Goal: Information Seeking & Learning: Learn about a topic

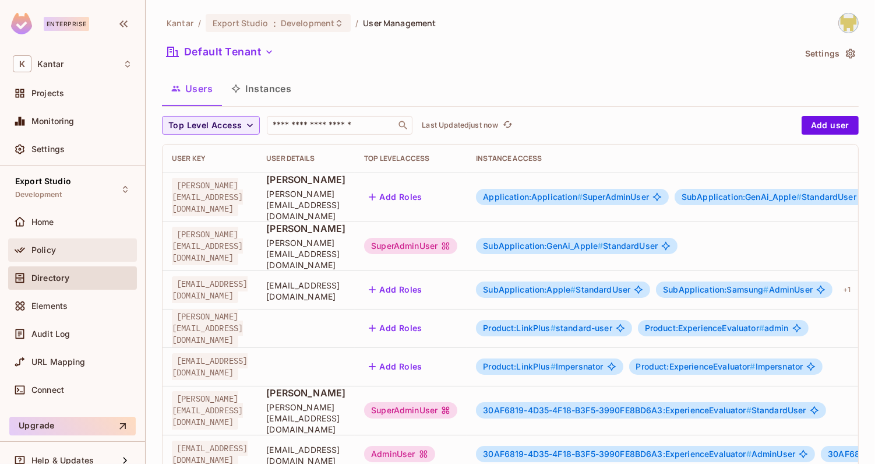
click at [78, 243] on div "Policy" at bounding box center [72, 250] width 119 height 14
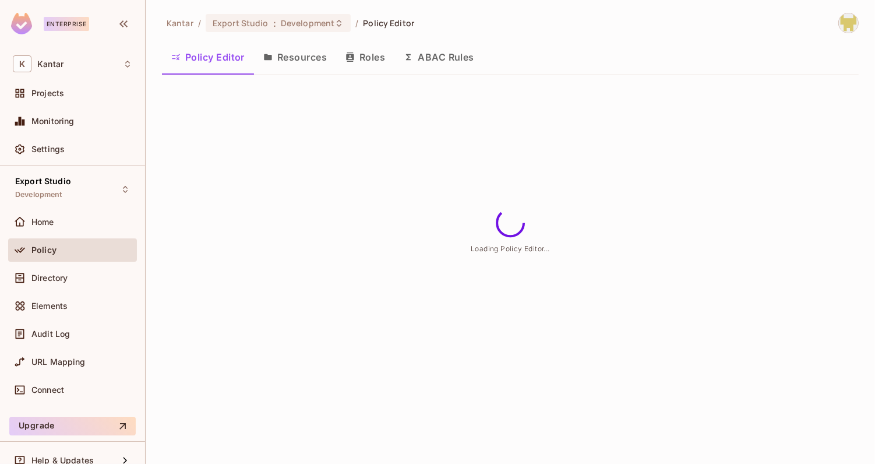
click at [353, 62] on button "Roles" at bounding box center [365, 57] width 58 height 29
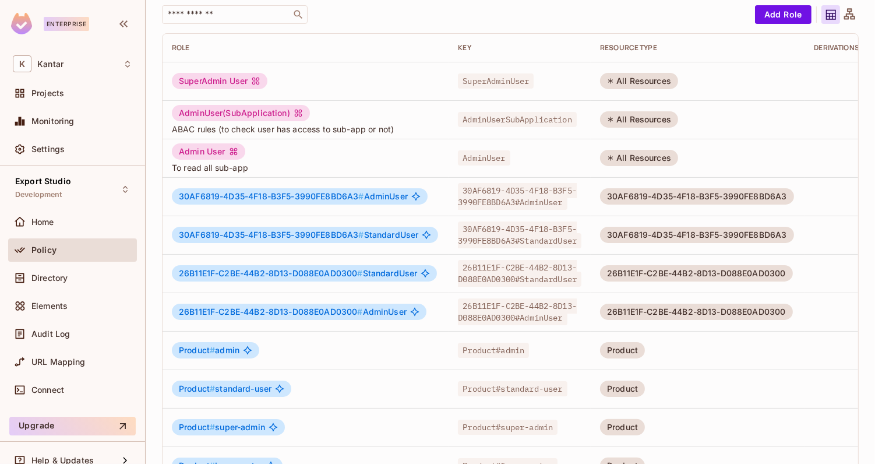
scroll to position [301, 0]
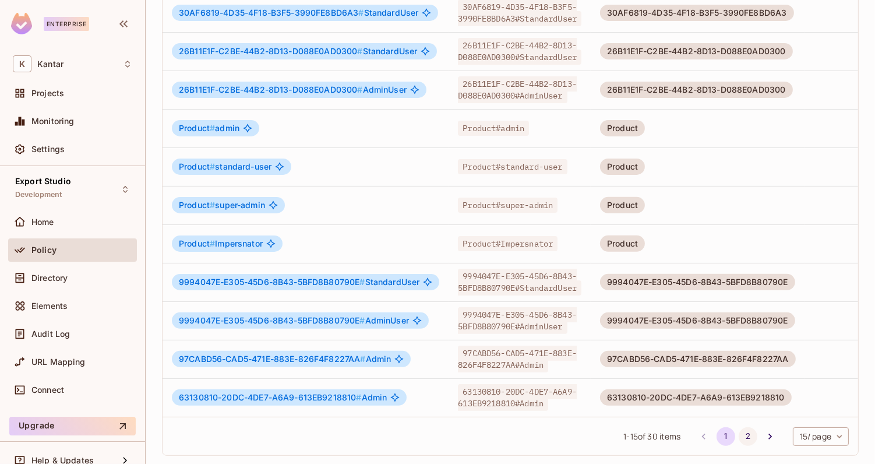
click at [747, 435] on button "2" at bounding box center [748, 436] width 19 height 19
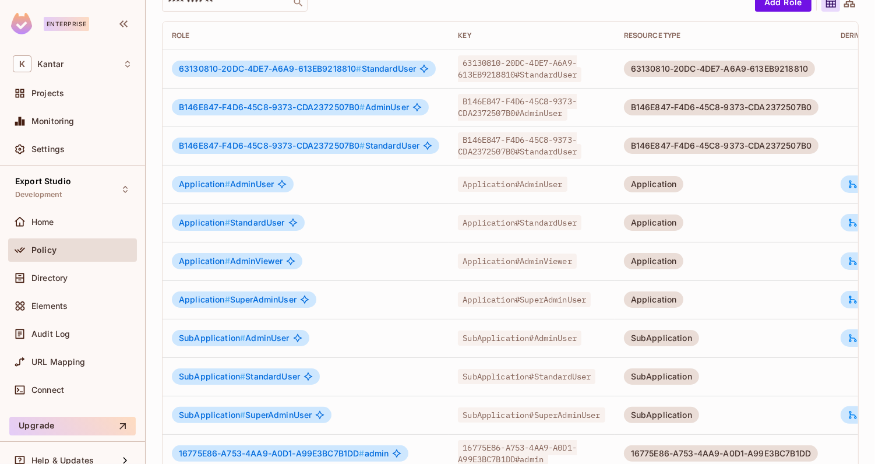
scroll to position [0, 88]
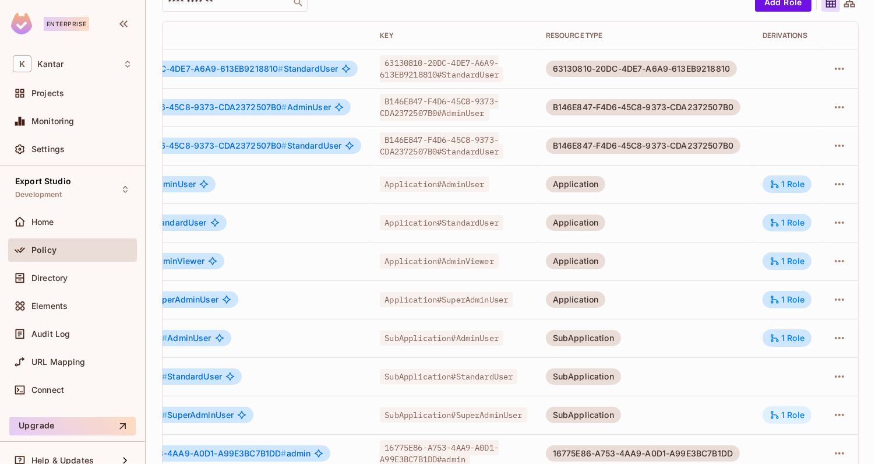
click at [789, 414] on div "1 Role" at bounding box center [787, 415] width 35 height 10
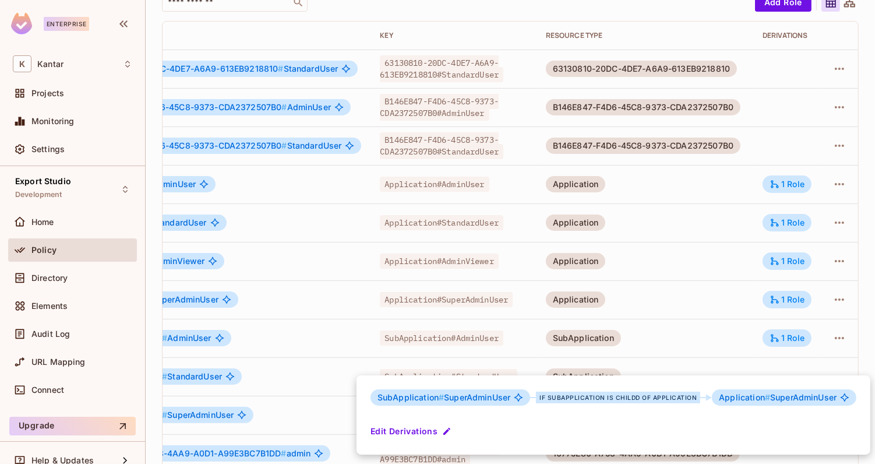
click at [674, 321] on div at bounding box center [437, 232] width 875 height 464
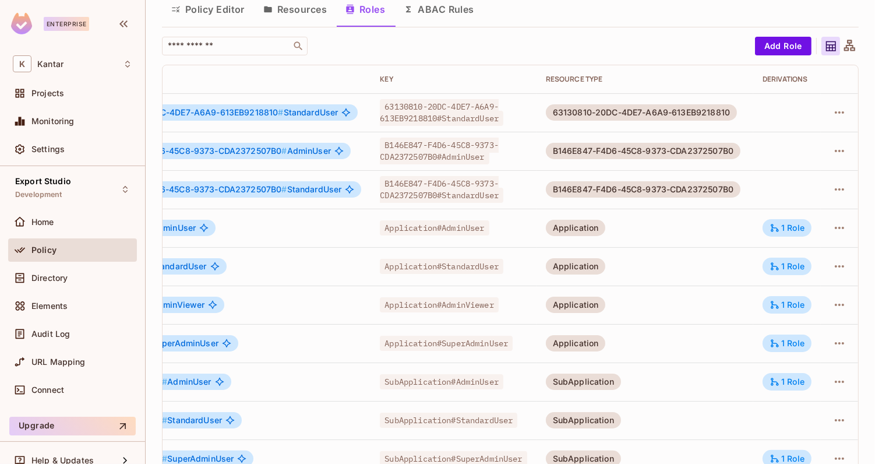
scroll to position [33, 0]
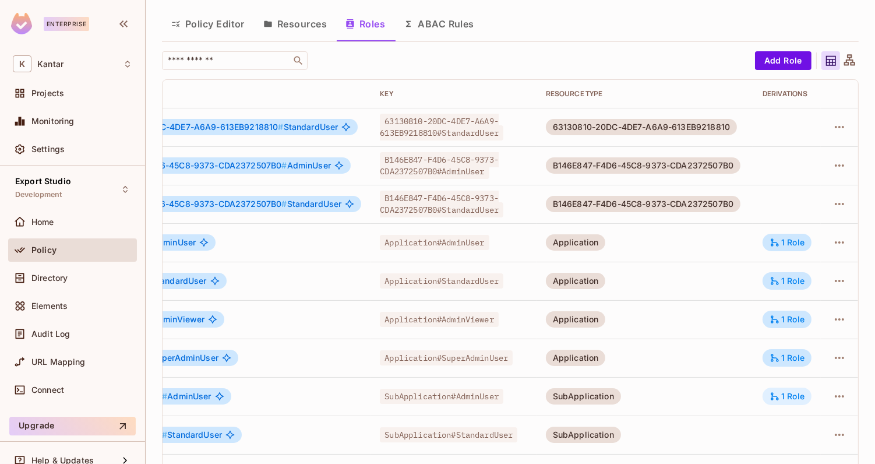
click at [776, 399] on icon at bounding box center [775, 396] width 10 height 10
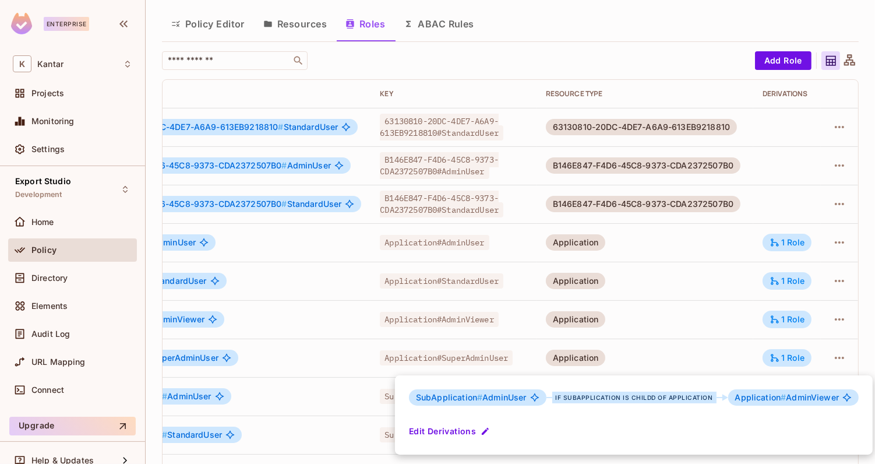
click at [705, 343] on div at bounding box center [437, 232] width 875 height 464
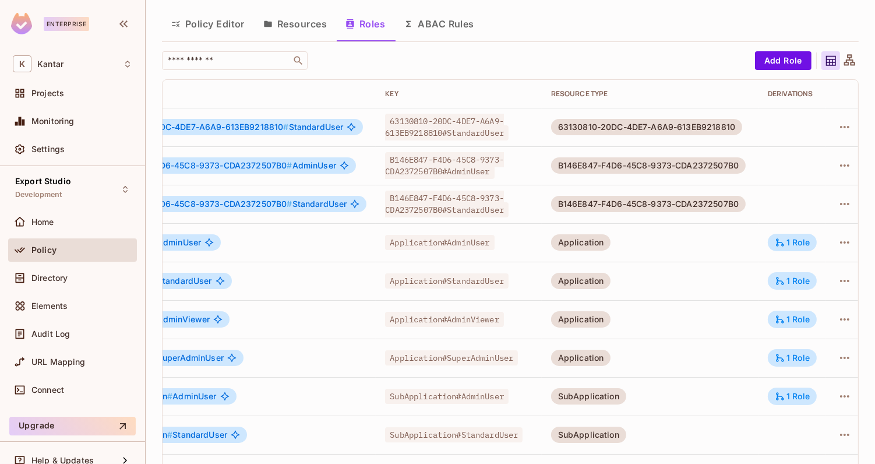
scroll to position [0, 88]
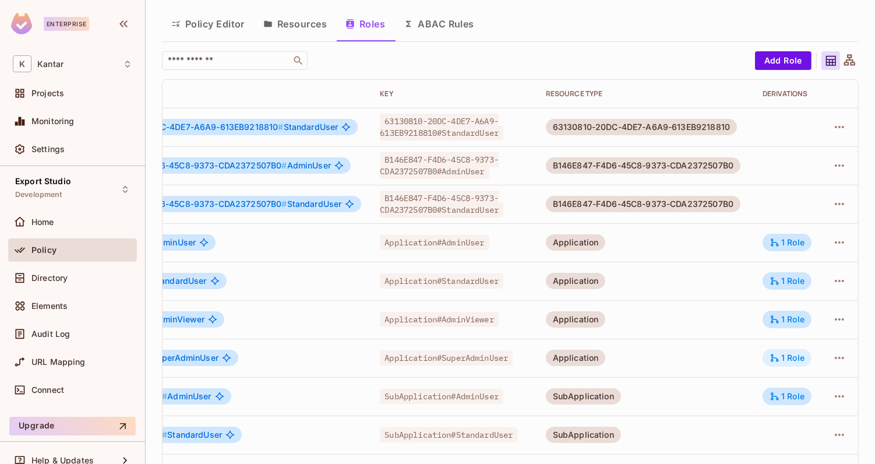
click at [794, 364] on div "1 Role" at bounding box center [787, 357] width 49 height 17
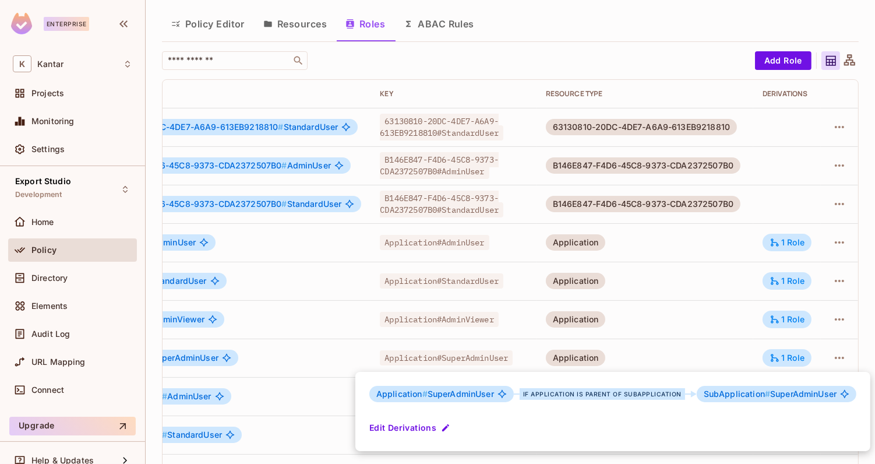
click at [742, 353] on div at bounding box center [437, 232] width 875 height 464
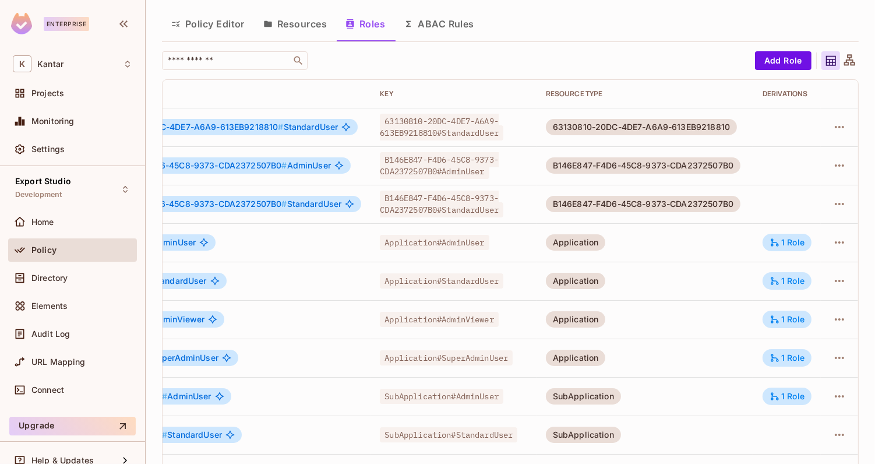
scroll to position [13, 0]
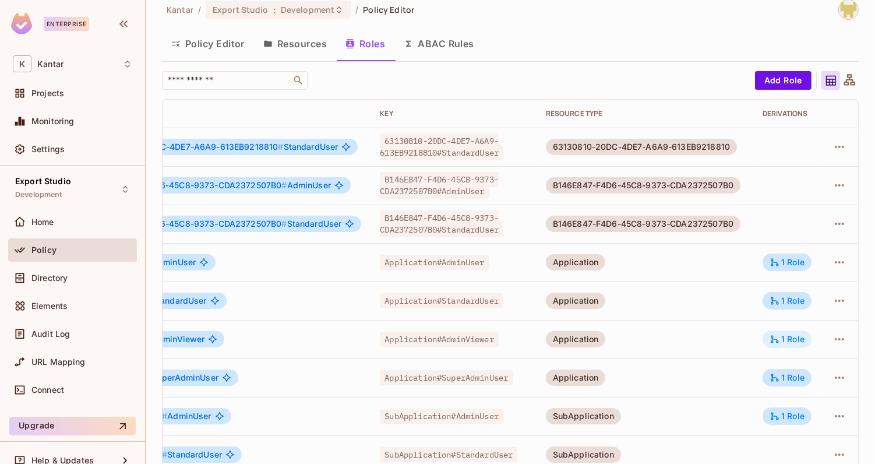
click at [776, 343] on div "1 Role" at bounding box center [787, 338] width 49 height 17
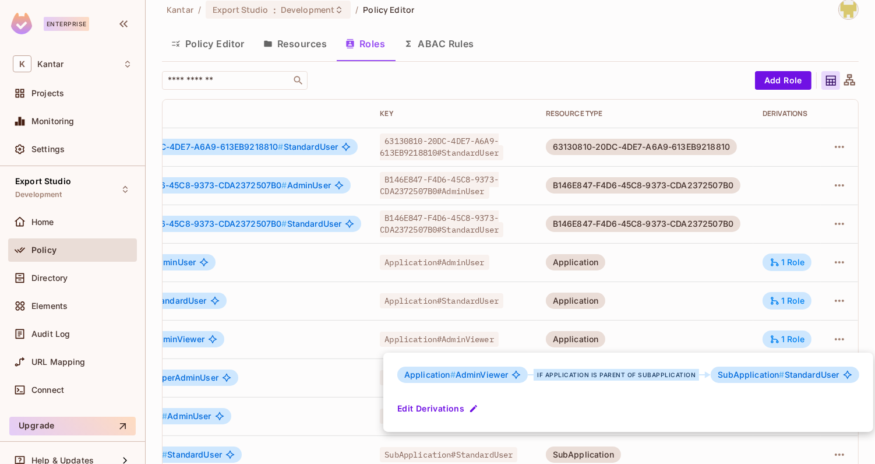
click at [719, 337] on div at bounding box center [437, 232] width 875 height 464
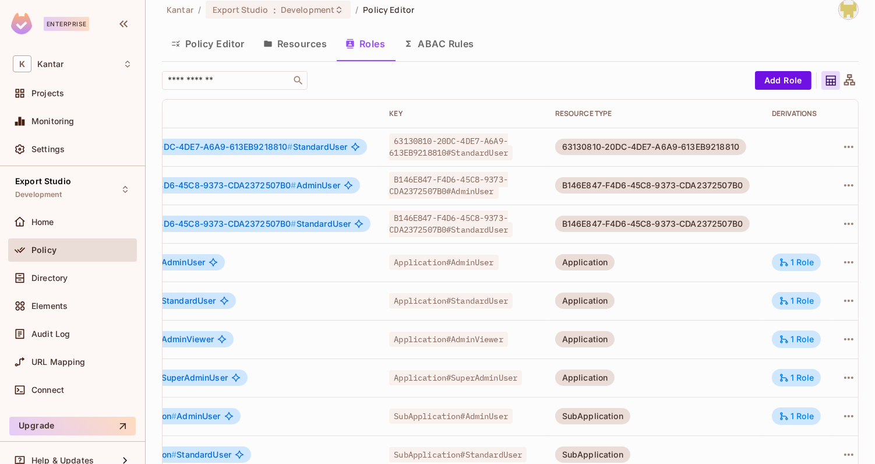
scroll to position [0, 88]
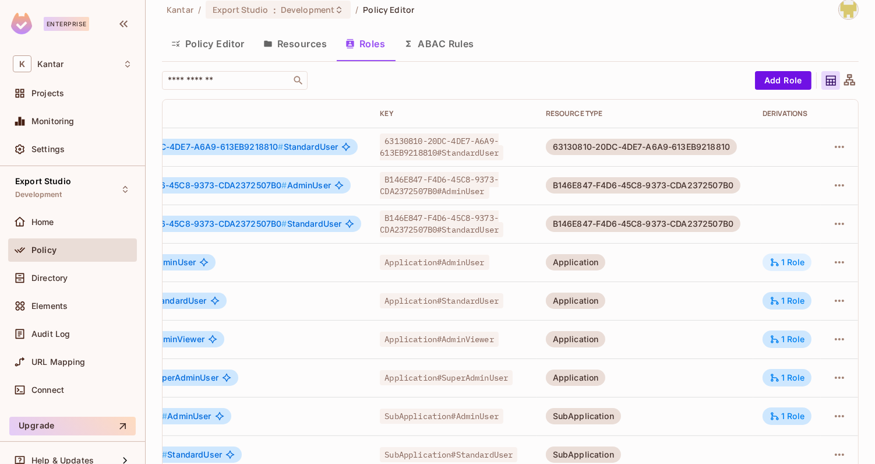
click at [779, 268] on div "1 Role" at bounding box center [787, 262] width 49 height 17
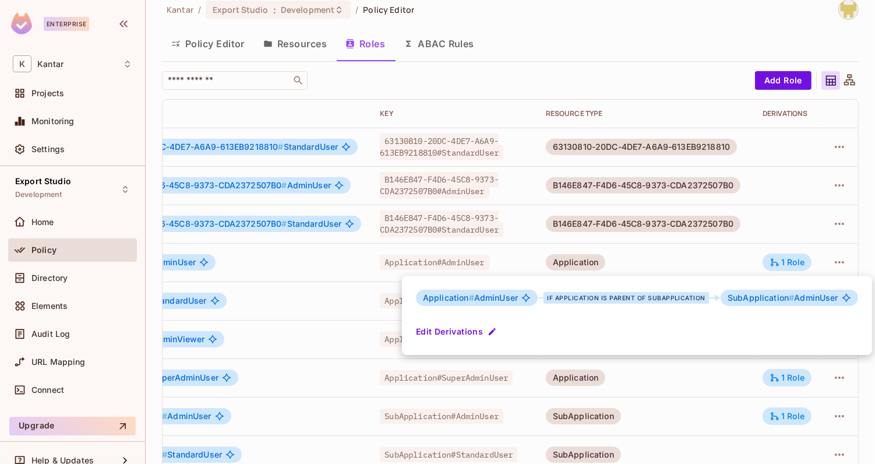
click at [702, 259] on div at bounding box center [437, 232] width 875 height 464
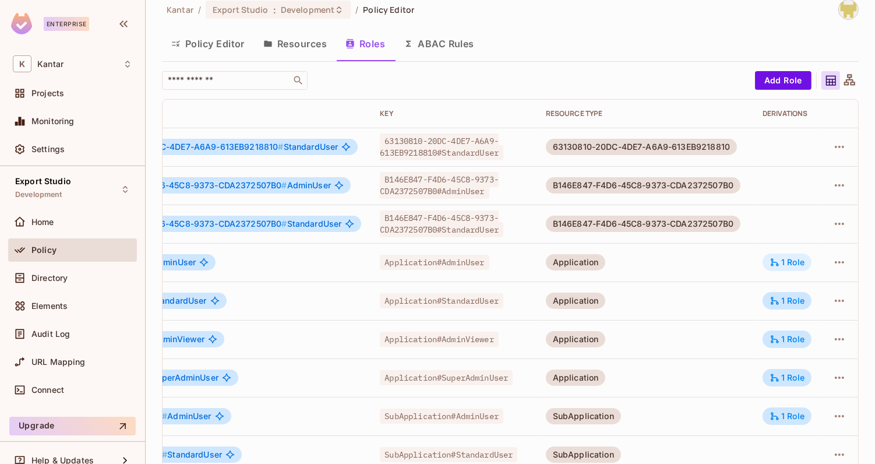
click at [778, 264] on icon at bounding box center [775, 262] width 8 height 8
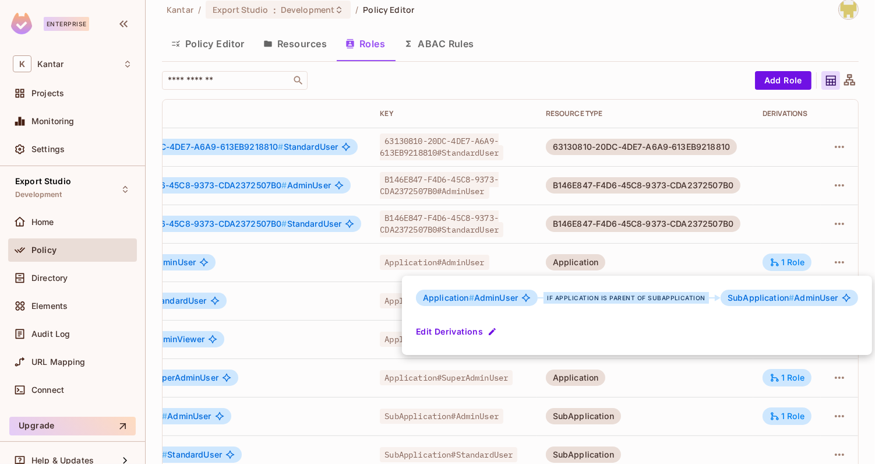
click at [745, 255] on div at bounding box center [437, 232] width 875 height 464
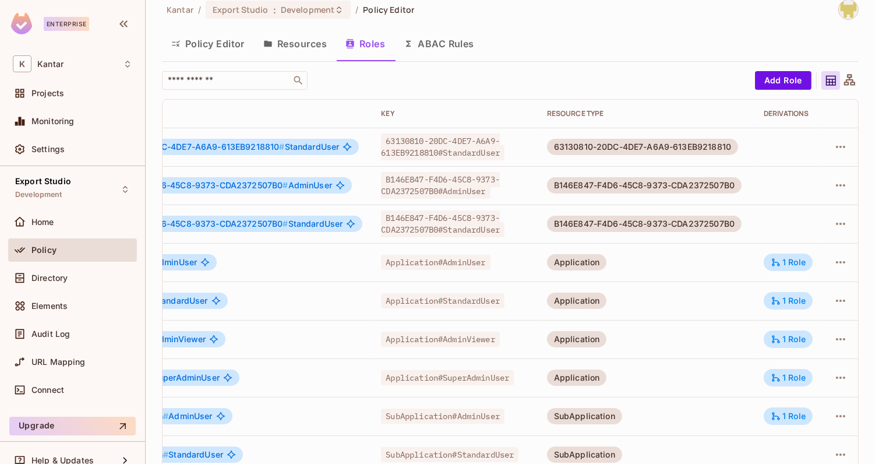
scroll to position [0, 78]
click at [778, 300] on div "1 Role" at bounding box center [788, 300] width 49 height 17
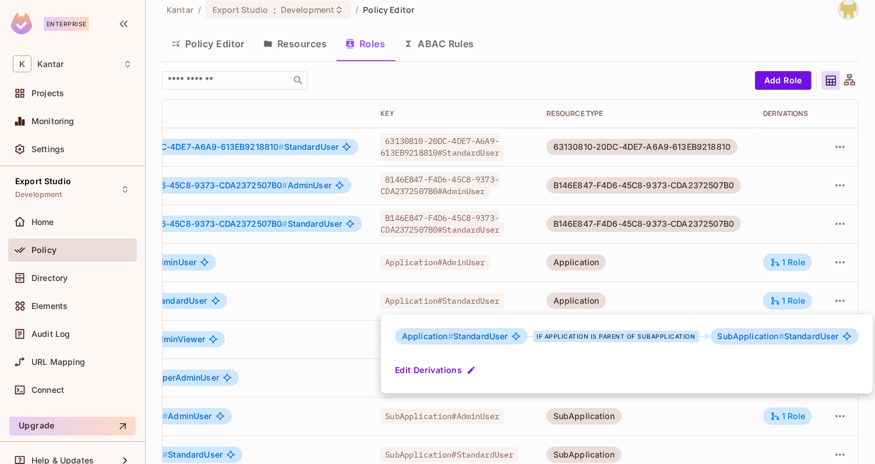
click at [748, 293] on div at bounding box center [437, 232] width 875 height 464
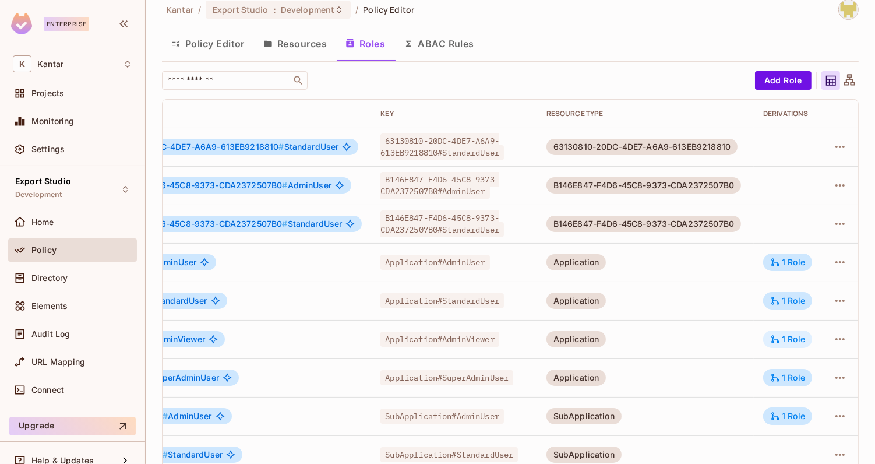
click at [781, 339] on icon at bounding box center [776, 339] width 10 height 10
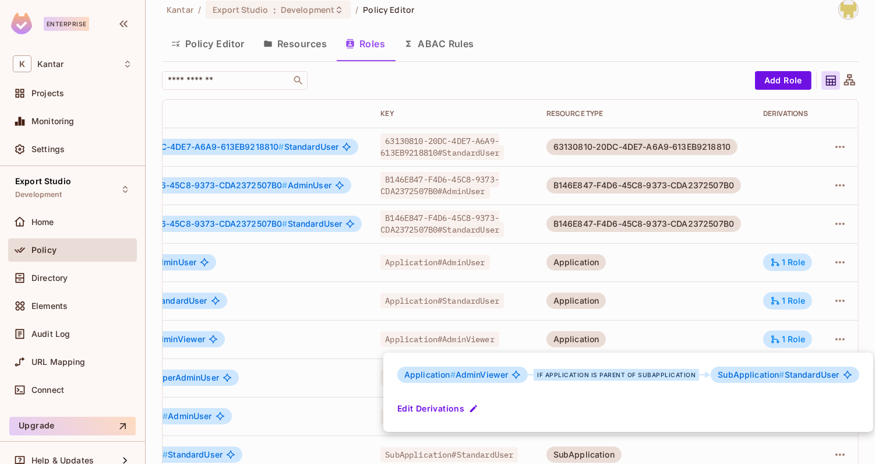
click at [799, 295] on div at bounding box center [437, 232] width 875 height 464
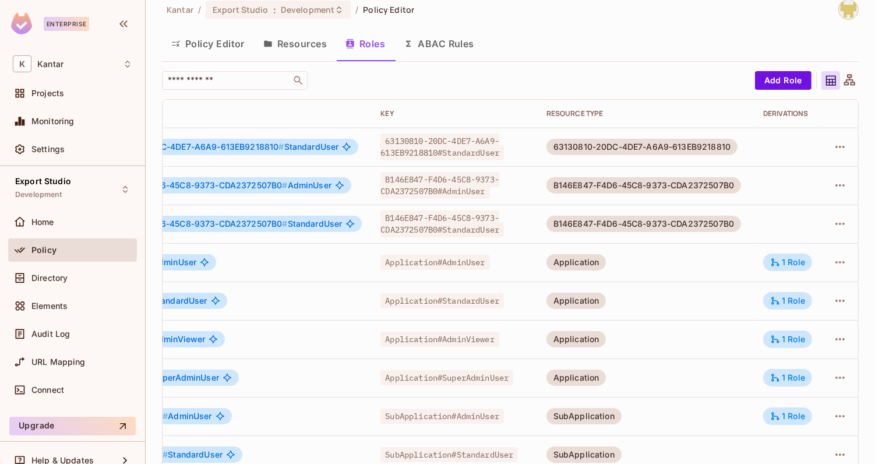
click at [799, 296] on div "1 Role" at bounding box center [788, 301] width 35 height 10
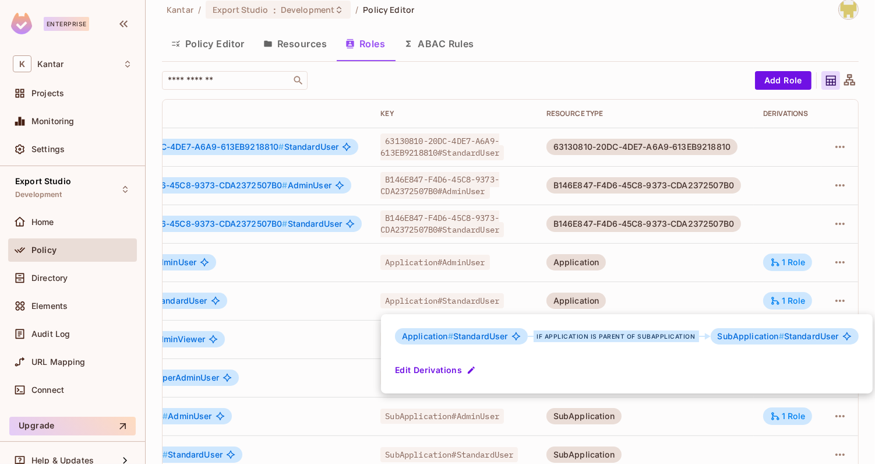
click at [705, 301] on div at bounding box center [437, 232] width 875 height 464
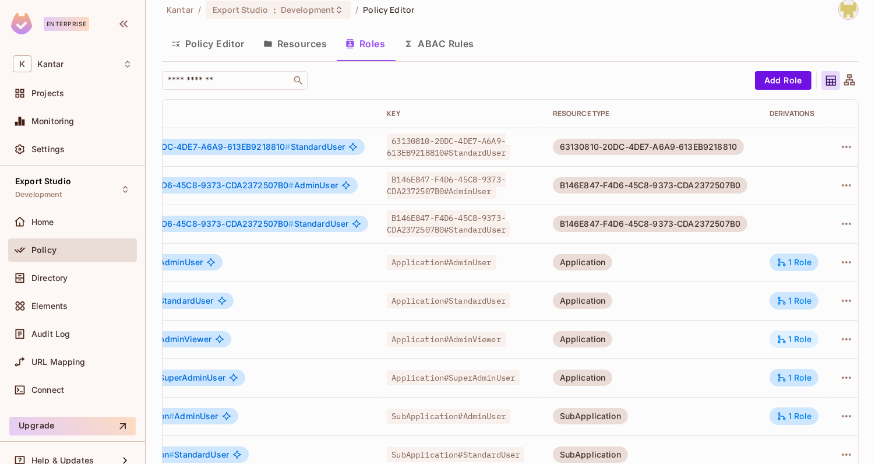
scroll to position [0, 77]
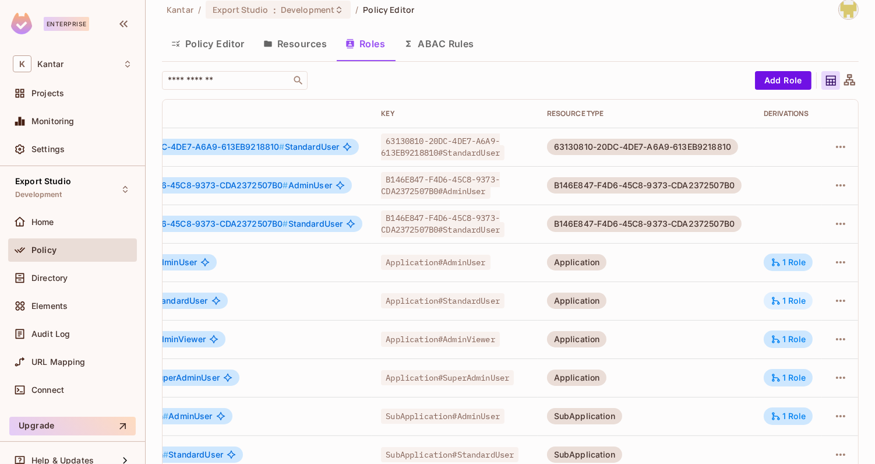
click at [806, 302] on div "1 Role" at bounding box center [788, 301] width 35 height 10
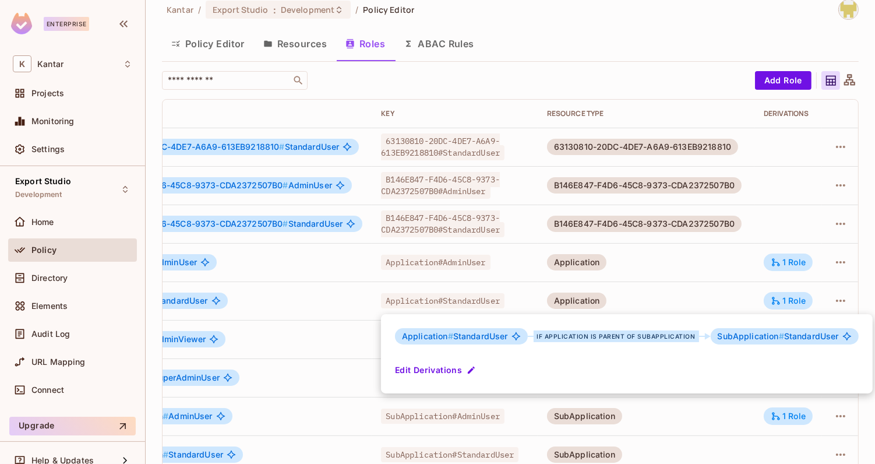
click at [716, 293] on div at bounding box center [437, 232] width 875 height 464
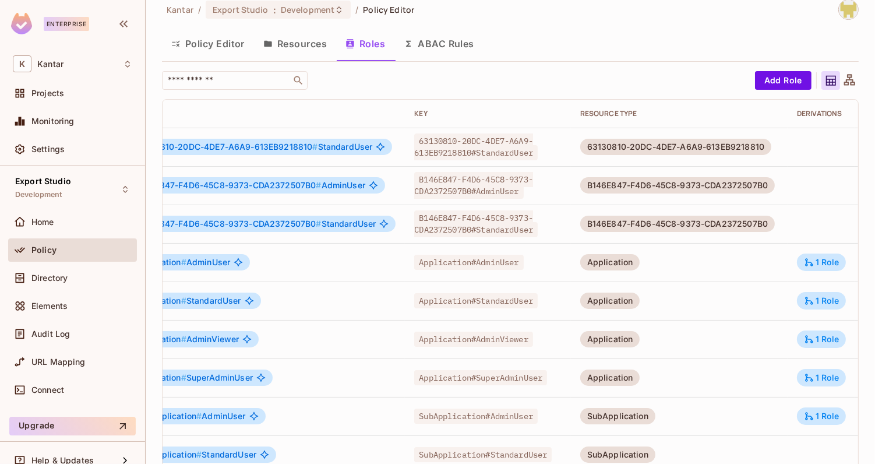
scroll to position [0, 88]
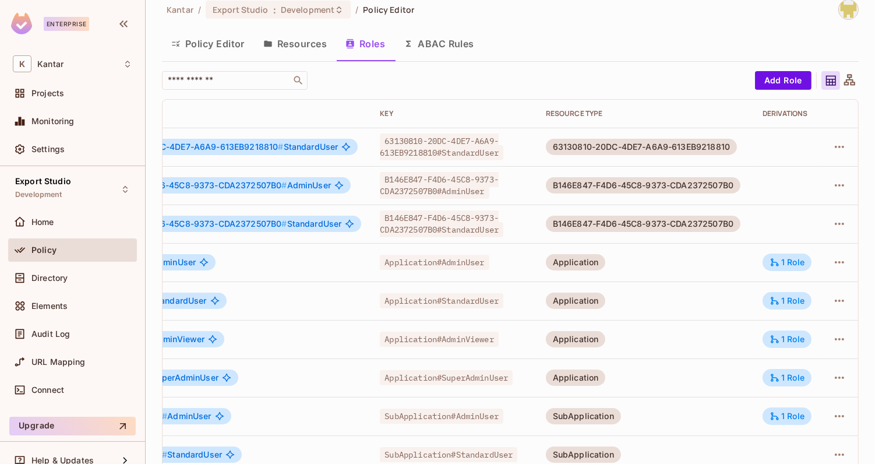
click at [784, 424] on td "1 Role" at bounding box center [788, 416] width 68 height 38
click at [783, 422] on div "1 Role" at bounding box center [787, 415] width 49 height 17
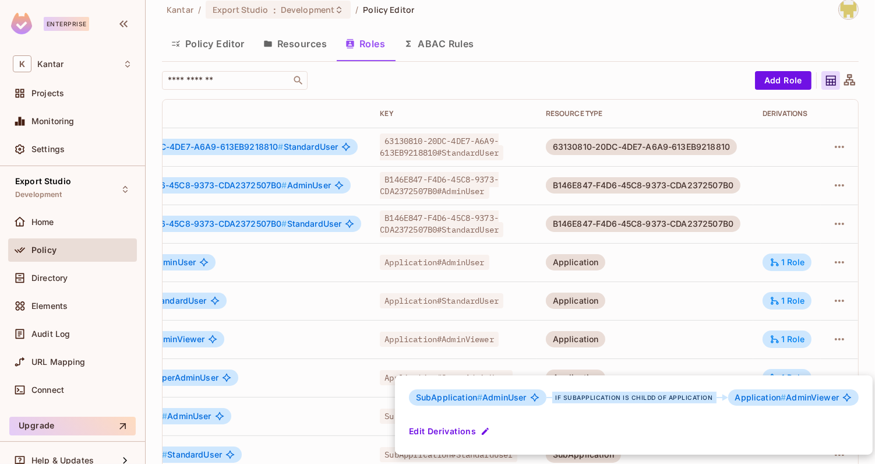
click at [664, 341] on div at bounding box center [437, 232] width 875 height 464
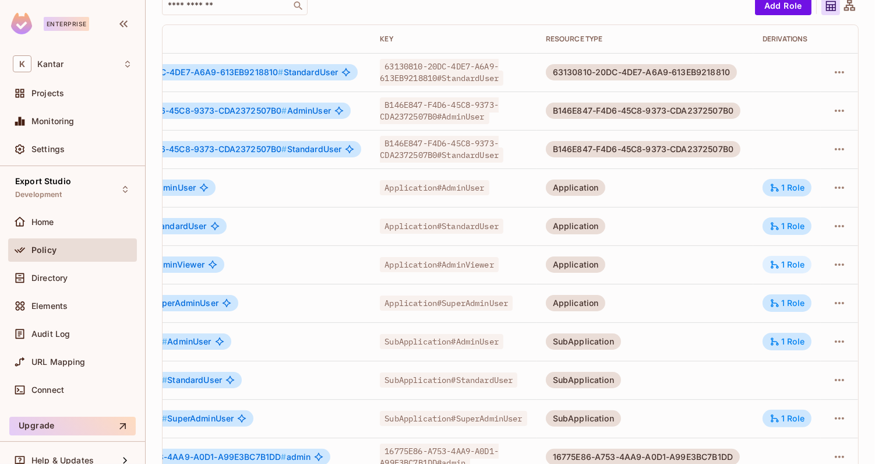
click at [769, 264] on div "1 Role" at bounding box center [787, 264] width 49 height 17
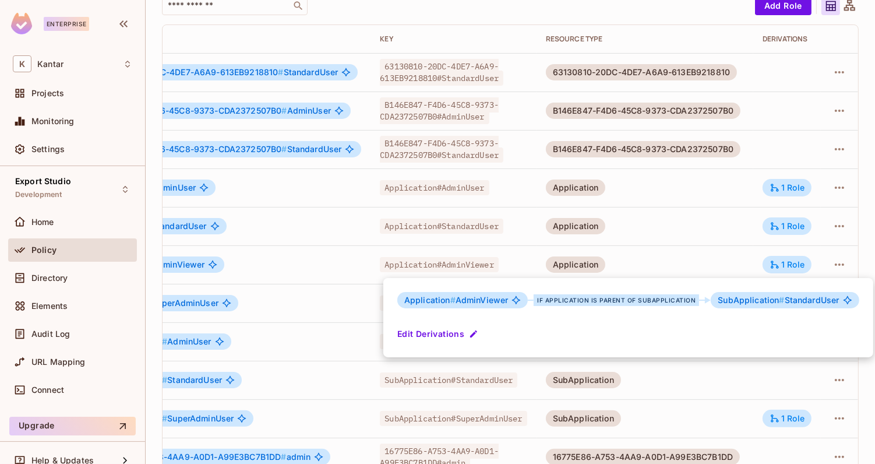
click at [721, 255] on div at bounding box center [437, 232] width 875 height 464
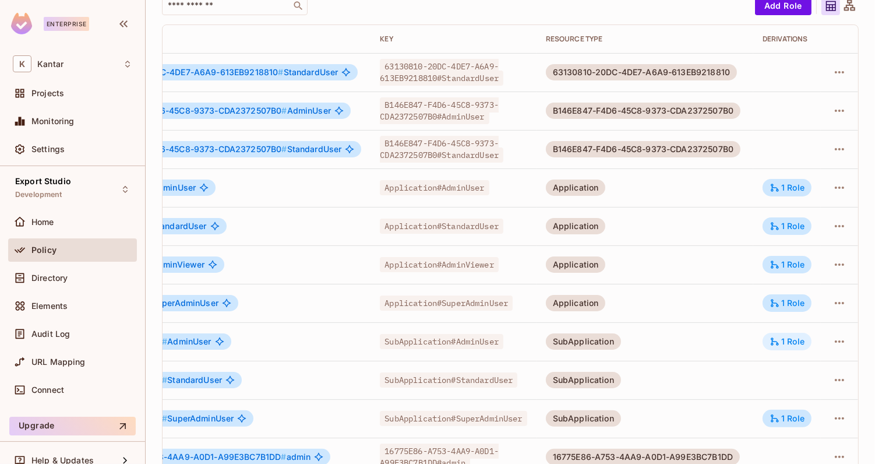
click at [783, 336] on div "1 Role" at bounding box center [787, 341] width 35 height 10
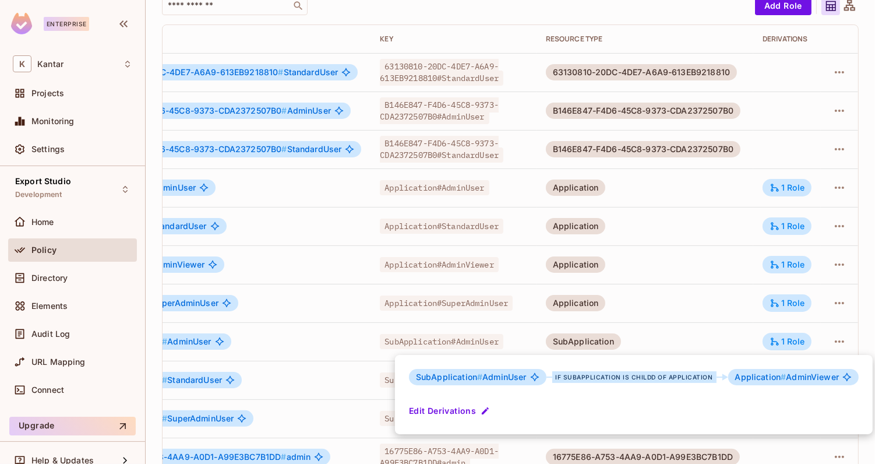
click at [703, 335] on div at bounding box center [437, 232] width 875 height 464
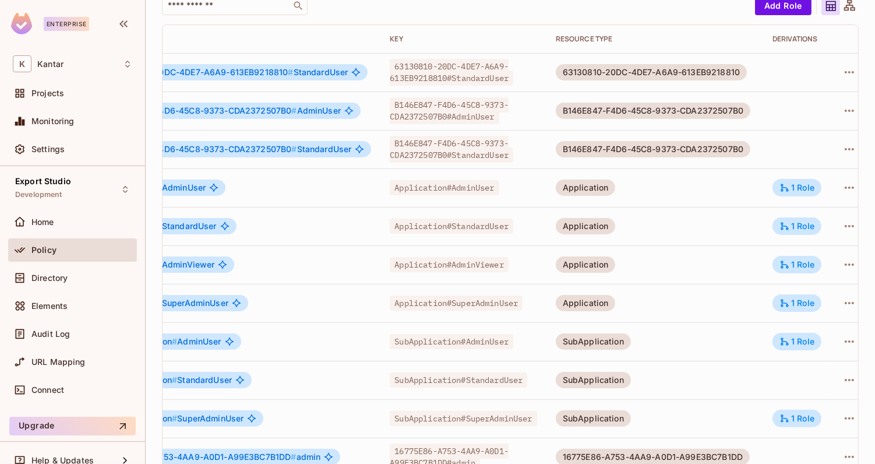
scroll to position [0, 71]
click at [782, 344] on td "1 Role" at bounding box center [795, 341] width 68 height 38
click at [788, 343] on div "1 Role" at bounding box center [795, 341] width 49 height 17
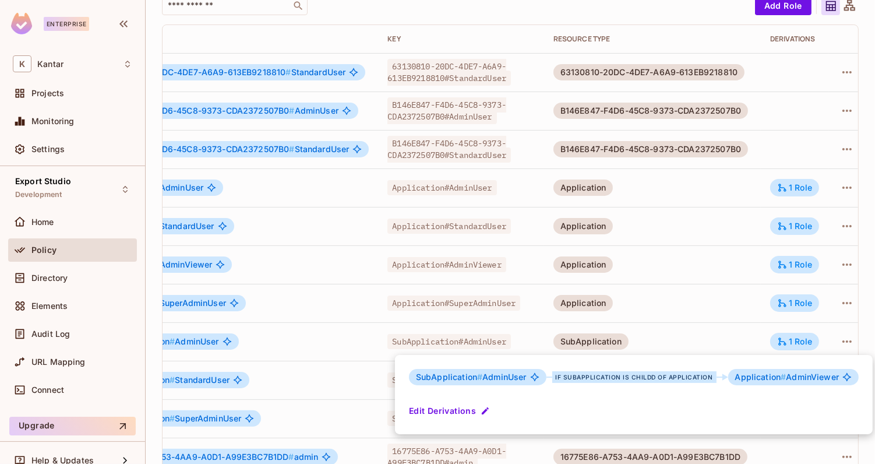
click at [741, 332] on div at bounding box center [437, 232] width 875 height 464
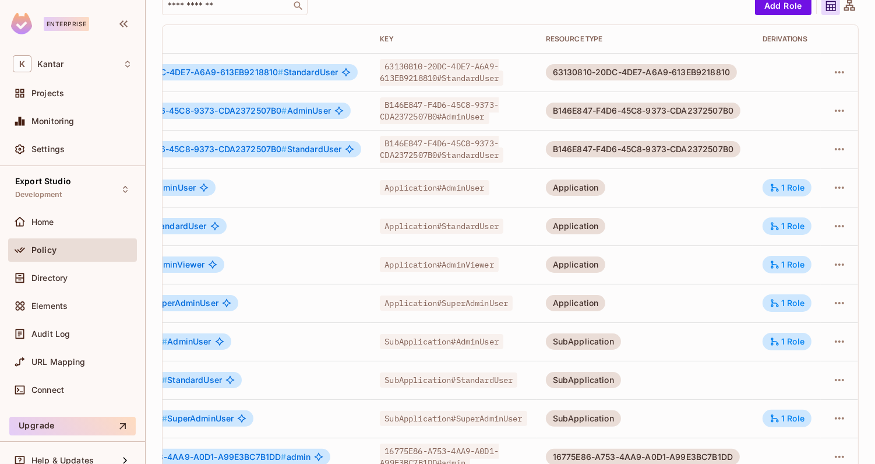
scroll to position [0, 88]
click at [804, 263] on div "1 Role" at bounding box center [787, 264] width 35 height 10
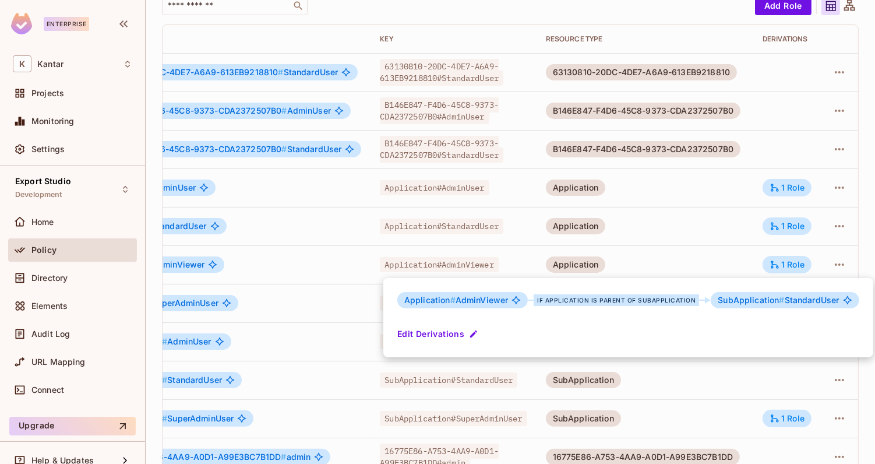
click at [733, 267] on div at bounding box center [437, 232] width 875 height 464
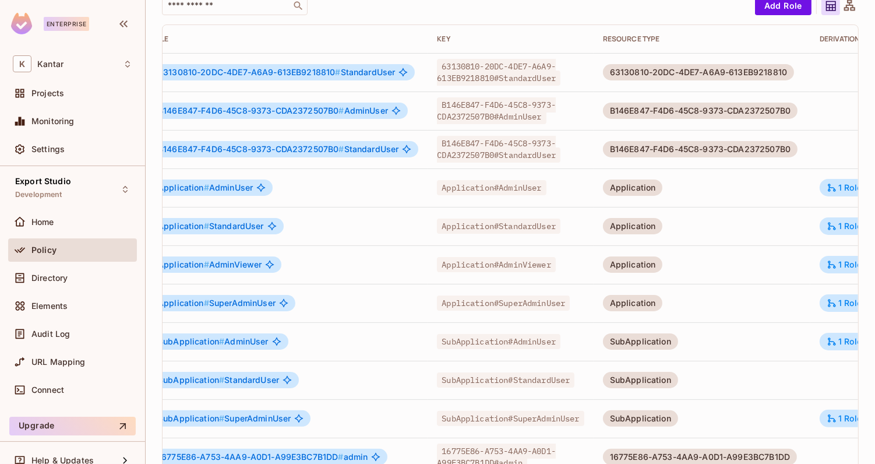
scroll to position [0, 0]
